Goal: Task Accomplishment & Management: Use online tool/utility

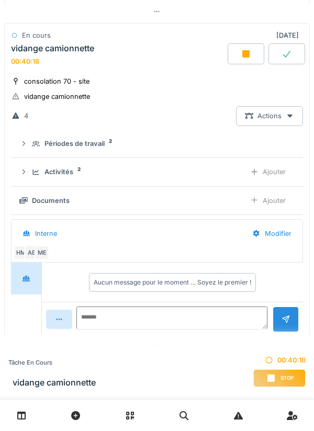
scroll to position [1782, 0]
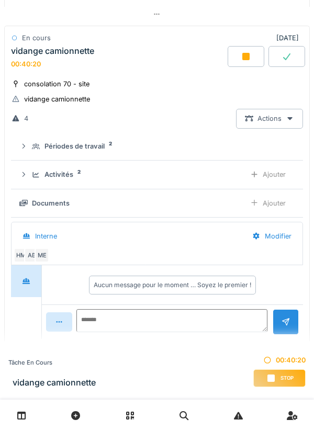
click at [253, 65] on div at bounding box center [246, 56] width 37 height 21
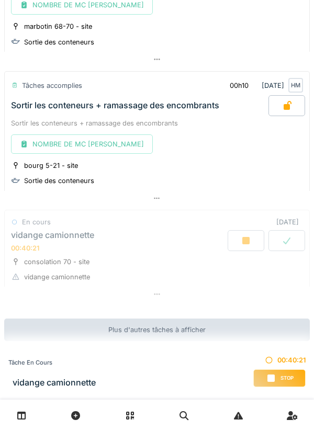
scroll to position [1605, 0]
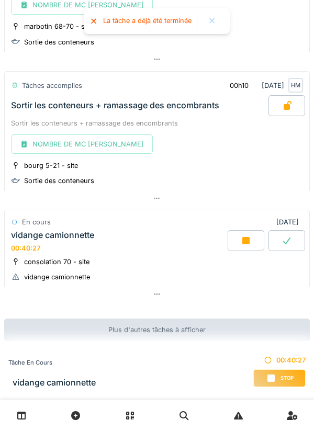
click at [161, 295] on div at bounding box center [157, 294] width 306 height 15
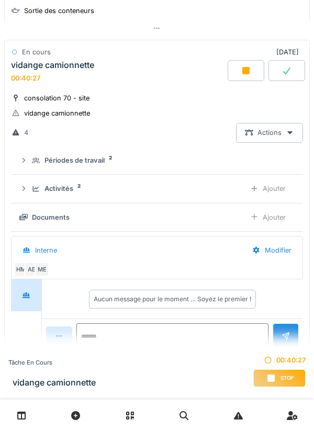
scroll to position [1773, 0]
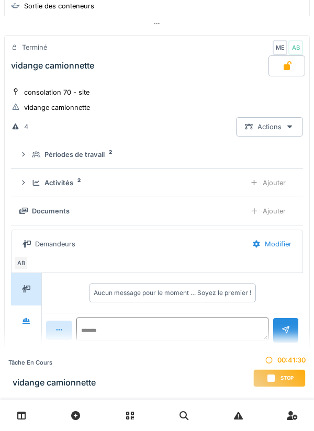
click at [266, 193] on div "Ajouter" at bounding box center [267, 182] width 53 height 19
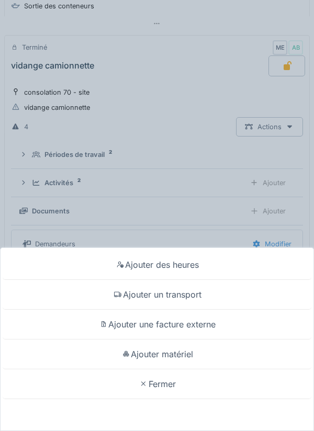
click at [169, 292] on div "Ajouter un transport" at bounding box center [157, 295] width 309 height 30
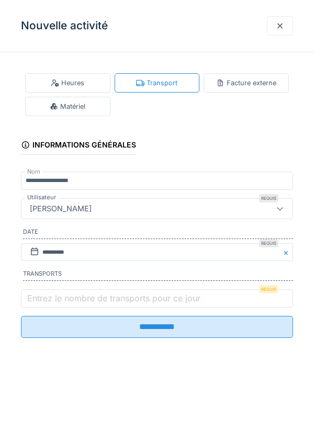
click at [77, 299] on label "Entrez le nombre de transports pour ce jour" at bounding box center [113, 298] width 177 height 13
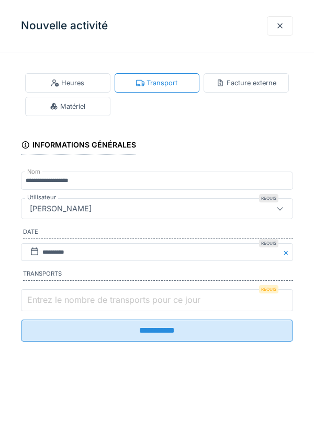
click at [77, 299] on input "Entrez le nombre de transports pour ce jour" at bounding box center [157, 300] width 272 height 22
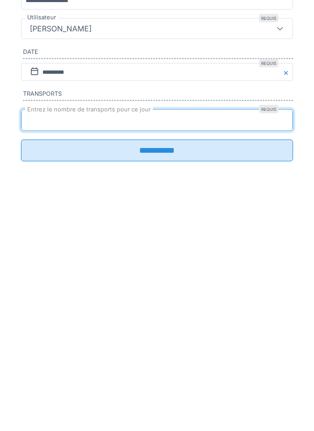
type input "*"
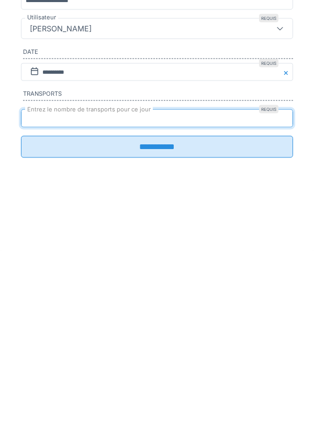
click at [154, 333] on input "**********" at bounding box center [157, 327] width 272 height 22
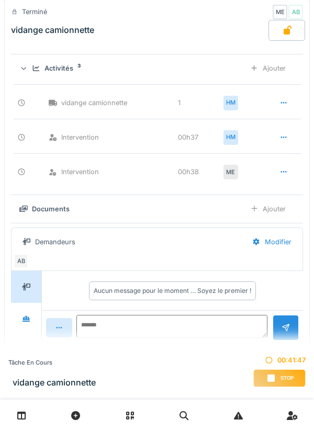
scroll to position [1956, 0]
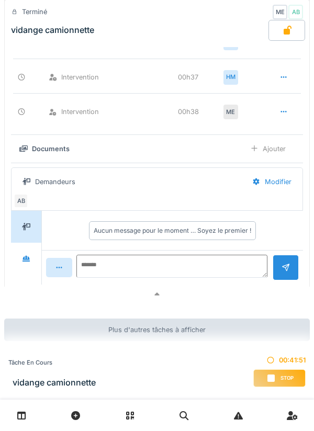
click at [286, 376] on span "Stop" at bounding box center [287, 378] width 13 height 7
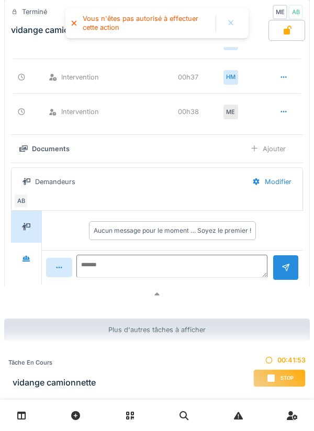
click at [283, 373] on div "Stop" at bounding box center [279, 379] width 52 height 18
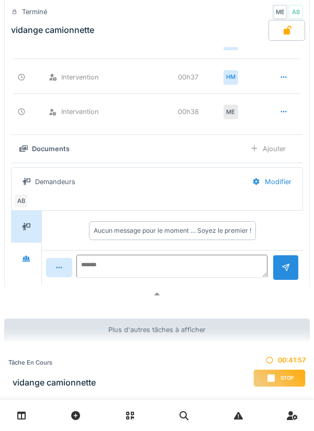
click at [26, 410] on link at bounding box center [21, 416] width 27 height 25
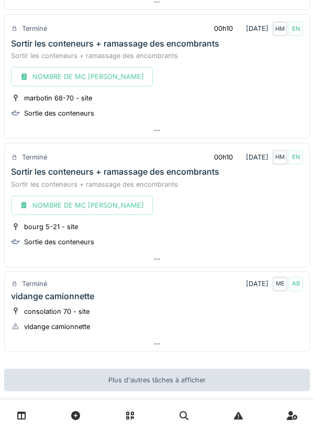
scroll to position [1484, 0]
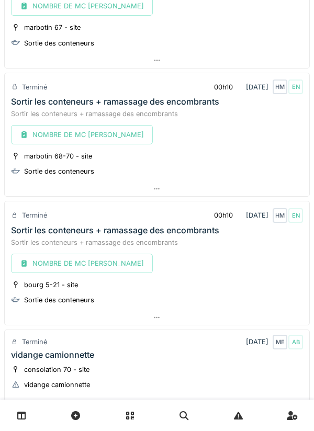
scroll to position [1365, 0]
